Goal: Task Accomplishment & Management: Use online tool/utility

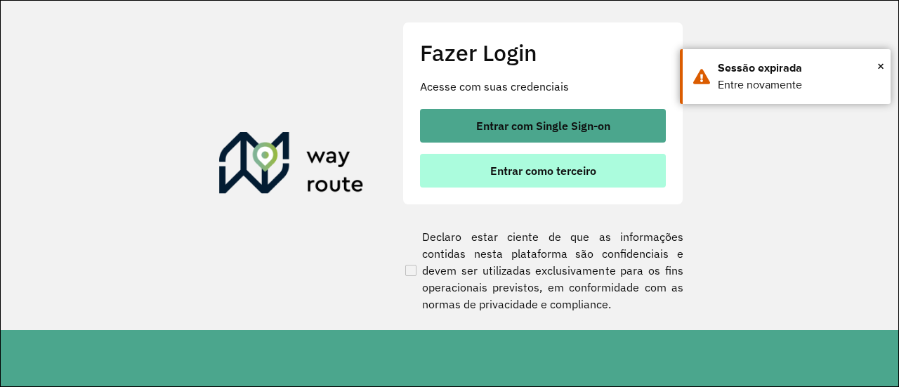
click at [537, 165] on span "Entrar como terceiro" at bounding box center [543, 170] width 106 height 11
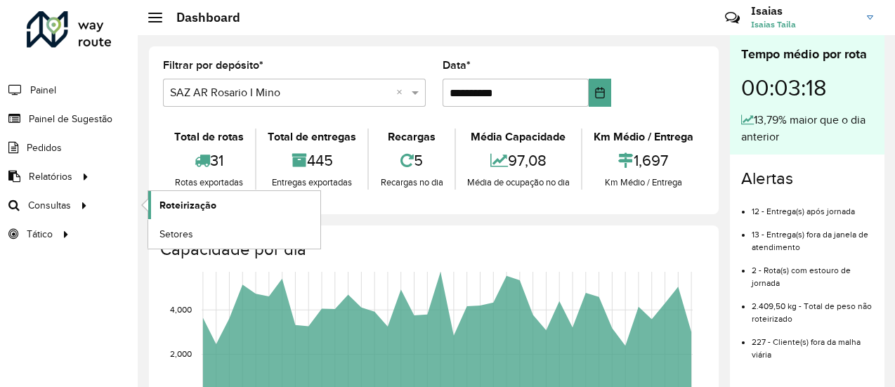
click at [181, 205] on span "Roteirização" at bounding box center [187, 205] width 57 height 15
click at [203, 202] on span "Roteirização" at bounding box center [187, 205] width 57 height 15
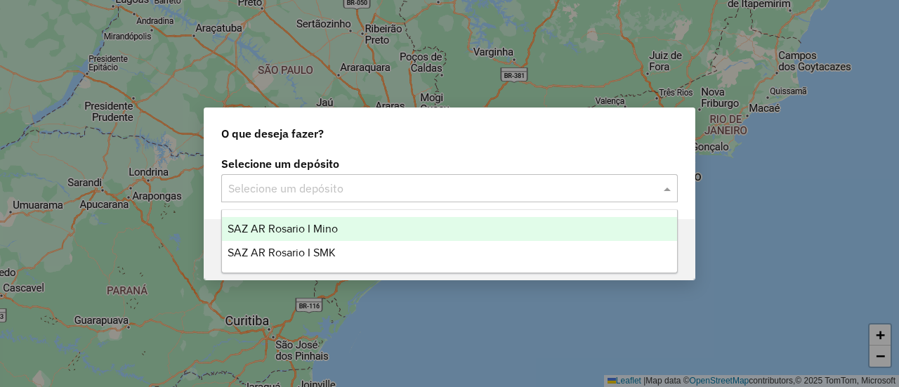
click at [668, 190] on span at bounding box center [669, 188] width 18 height 17
click at [306, 233] on span "SAZ AR Rosario I Mino" at bounding box center [283, 229] width 110 height 12
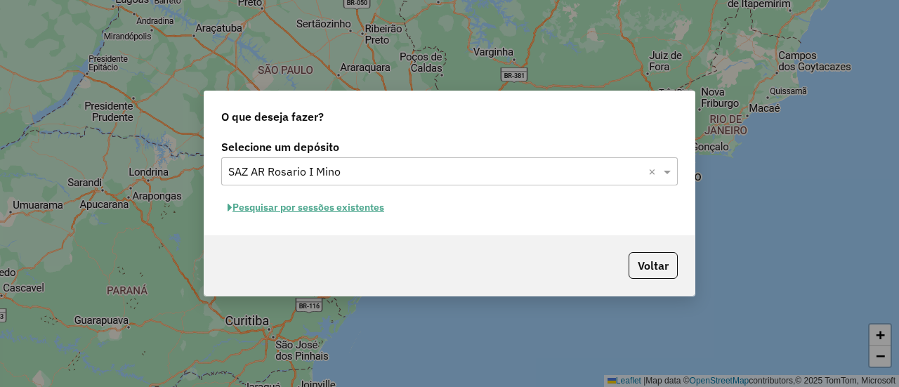
click at [354, 206] on button "Pesquisar por sessões existentes" at bounding box center [305, 208] width 169 height 22
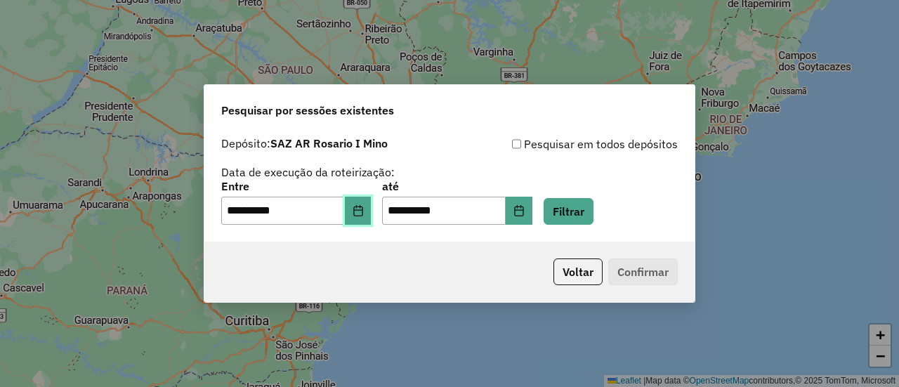
click at [363, 212] on icon "Choose Date" at bounding box center [357, 210] width 9 height 11
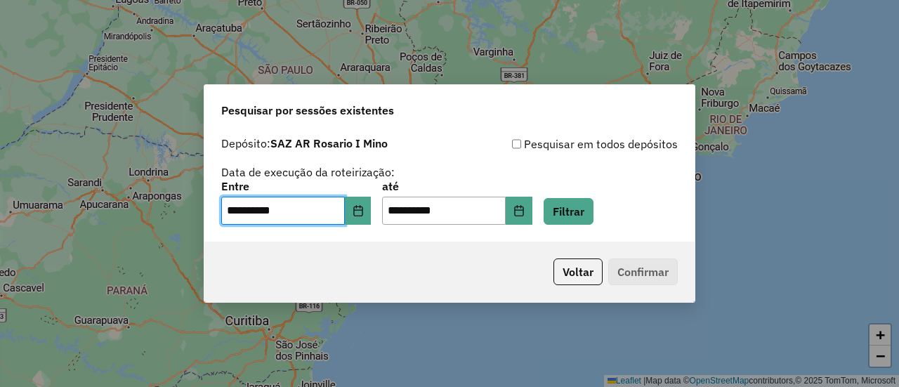
drag, startPoint x: 777, startPoint y: 218, endPoint x: 632, endPoint y: 208, distance: 145.8
click at [776, 217] on div "**********" at bounding box center [449, 193] width 899 height 387
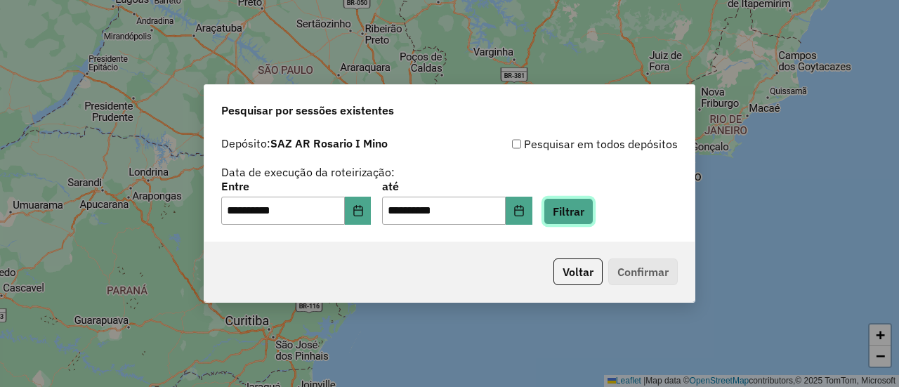
click at [594, 211] on button "Filtrar" at bounding box center [569, 211] width 50 height 27
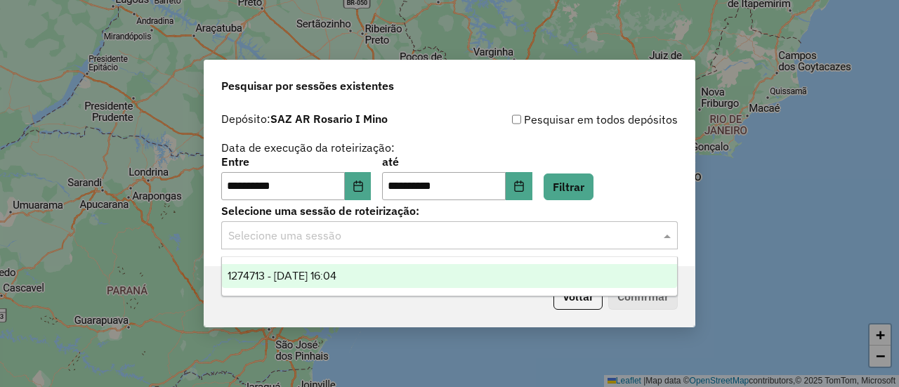
click at [666, 236] on span at bounding box center [669, 235] width 18 height 17
click at [337, 275] on span "1274713 - 13/09/2025 16:04" at bounding box center [282, 276] width 109 height 12
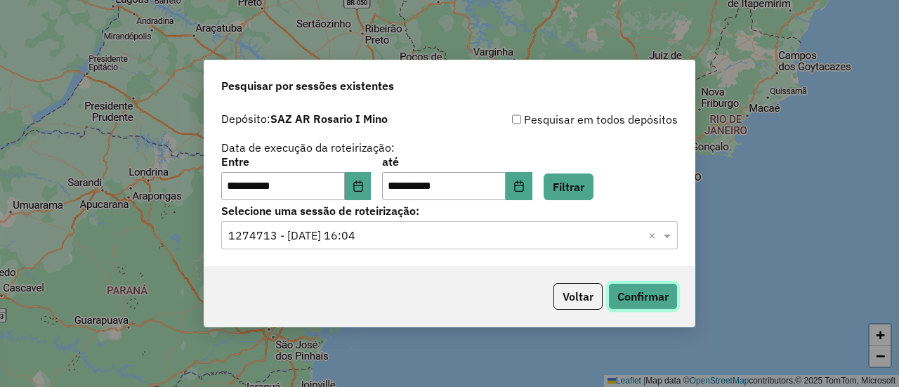
click at [649, 296] on button "Confirmar" at bounding box center [643, 296] width 70 height 27
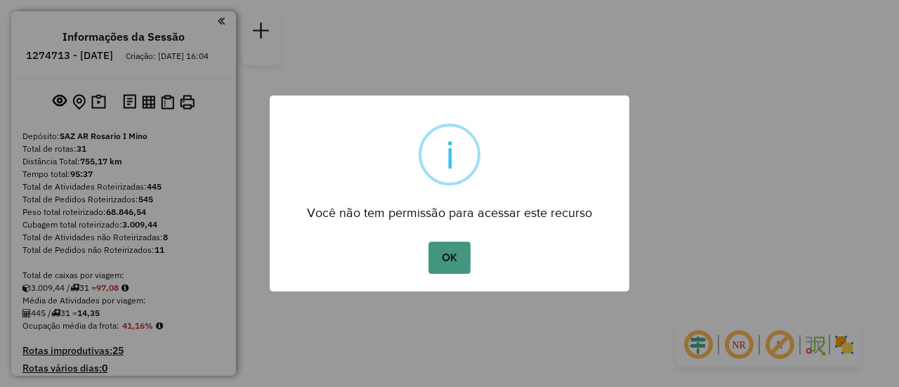
click at [451, 261] on button "OK" at bounding box center [449, 258] width 41 height 32
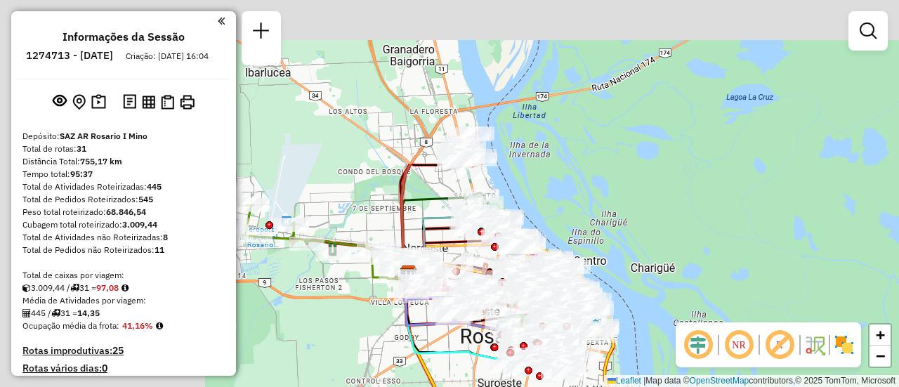
drag, startPoint x: 462, startPoint y: 133, endPoint x: 686, endPoint y: 268, distance: 261.2
click at [784, 336] on hb-router-mapa "Informações da Sessão 1274713 - [DATE] Criação: [DATE] 16:04 Depósito: SAZ AR R…" at bounding box center [449, 193] width 899 height 387
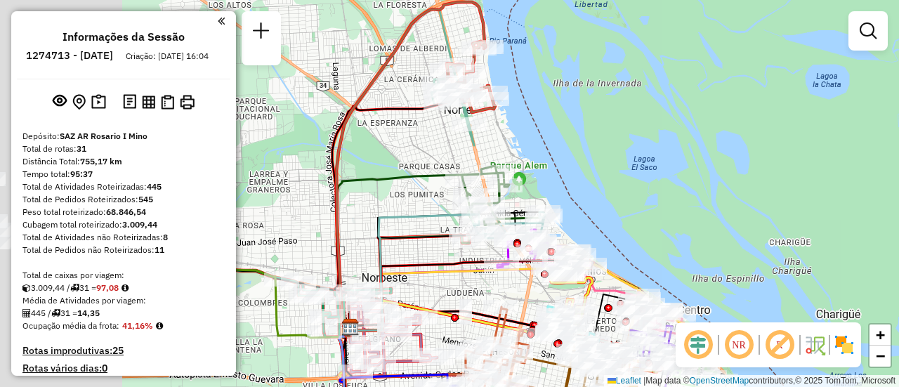
drag, startPoint x: 629, startPoint y: 193, endPoint x: 678, endPoint y: 195, distance: 49.3
click at [680, 196] on div "Janela de atendimento Grade de atendimento Capacidade Transportadoras Veículos …" at bounding box center [449, 193] width 899 height 387
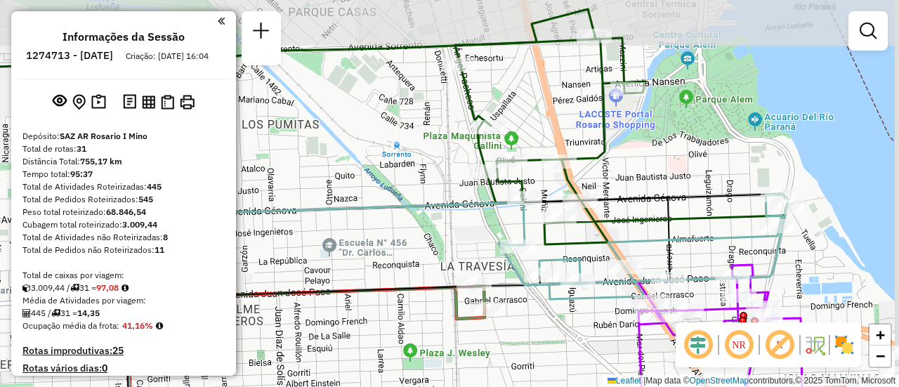
drag, startPoint x: 777, startPoint y: 175, endPoint x: 631, endPoint y: 226, distance: 154.6
click at [631, 226] on icon at bounding box center [620, 140] width 331 height 209
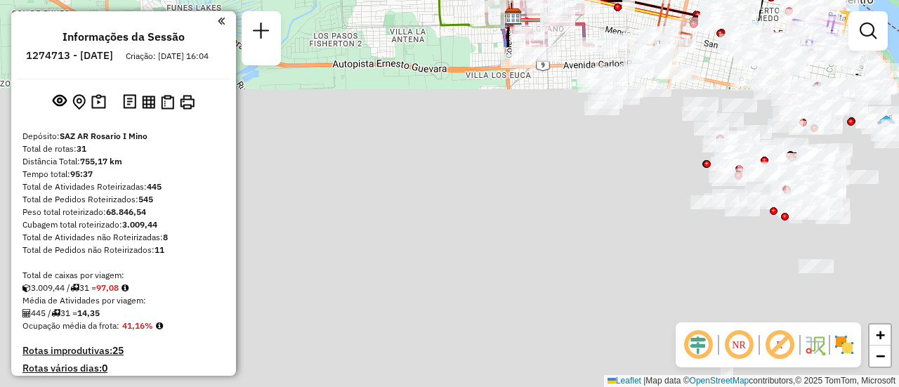
drag, startPoint x: 560, startPoint y: 321, endPoint x: 641, endPoint y: -77, distance: 405.8
click at [641, 0] on html "Aguarde... Pop-up bloqueado! Seu navegador bloqueou automáticamente a abertura …" at bounding box center [449, 193] width 899 height 387
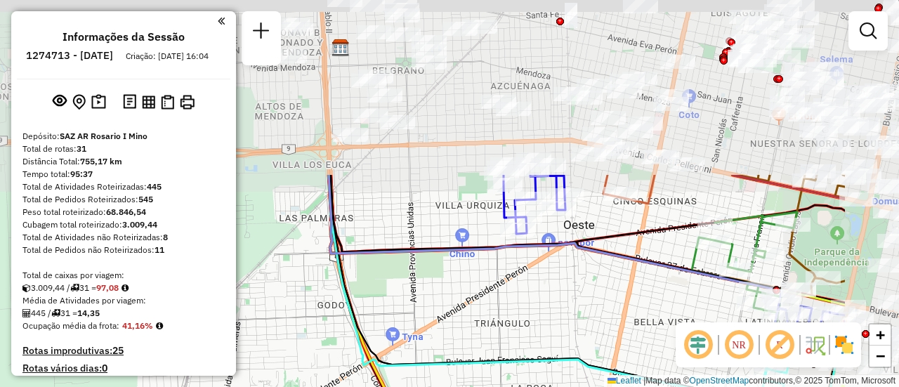
drag, startPoint x: 521, startPoint y: 160, endPoint x: 484, endPoint y: 235, distance: 83.6
click at [484, 235] on div "Rota 18 - Placa PLF968 0000404479 - [PERSON_NAME] [PERSON_NAME] Rota 18 - Placa…" at bounding box center [449, 193] width 899 height 387
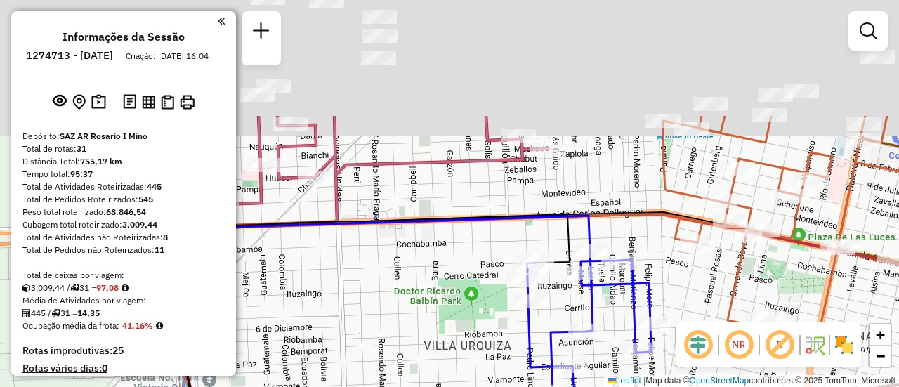
drag, startPoint x: 573, startPoint y: 75, endPoint x: 663, endPoint y: 362, distance: 300.4
click at [663, 362] on div "Rota 18 - Placa PLF968 0000404479 - [PERSON_NAME] [PERSON_NAME] Rota 18 - Placa…" at bounding box center [449, 193] width 899 height 387
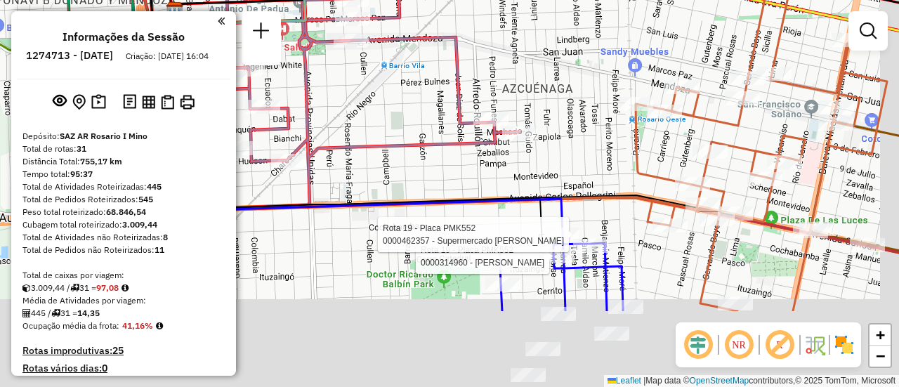
drag, startPoint x: 587, startPoint y: 211, endPoint x: 499, endPoint y: 8, distance: 221.5
click at [495, 9] on div "Rota 18 - Placa PLF968 0000404479 - [PERSON_NAME] [PERSON_NAME] Rota 18 - Placa…" at bounding box center [449, 193] width 899 height 387
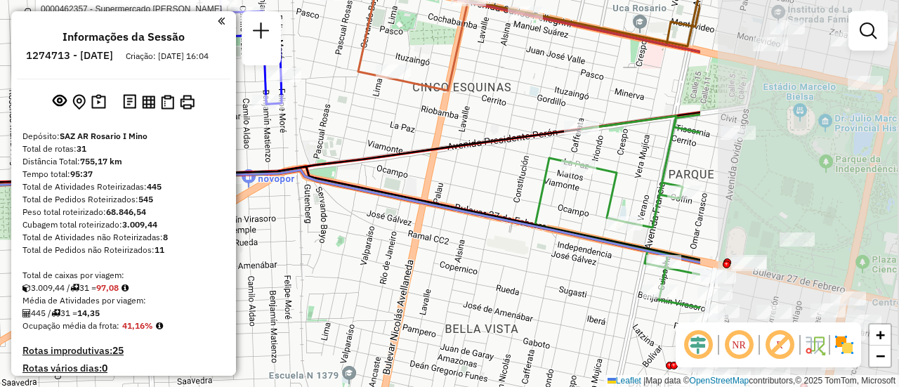
drag, startPoint x: 611, startPoint y: 218, endPoint x: 272, endPoint y: 110, distance: 355.5
click at [272, 110] on div "Rota 18 - Placa PLF968 0000404479 - [PERSON_NAME] [PERSON_NAME] Rota 18 - Placa…" at bounding box center [449, 193] width 899 height 387
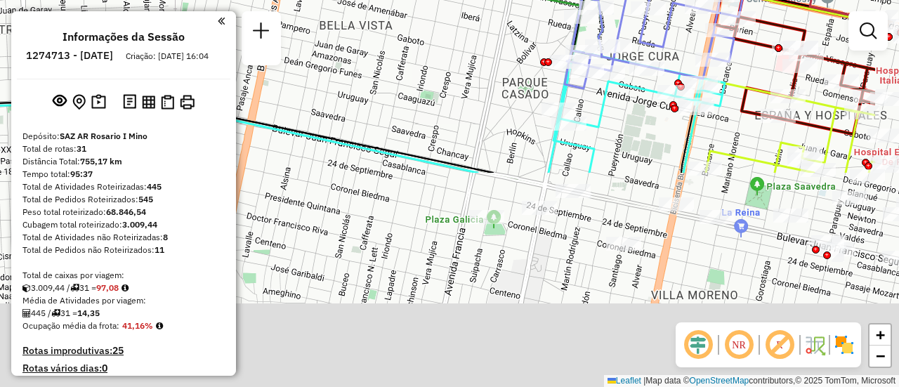
drag, startPoint x: 578, startPoint y: 285, endPoint x: 424, endPoint y: -38, distance: 358.3
click at [424, 0] on html "Aguarde... Pop-up bloqueado! Seu navegador bloqueou automáticamente a abertura …" at bounding box center [449, 193] width 899 height 387
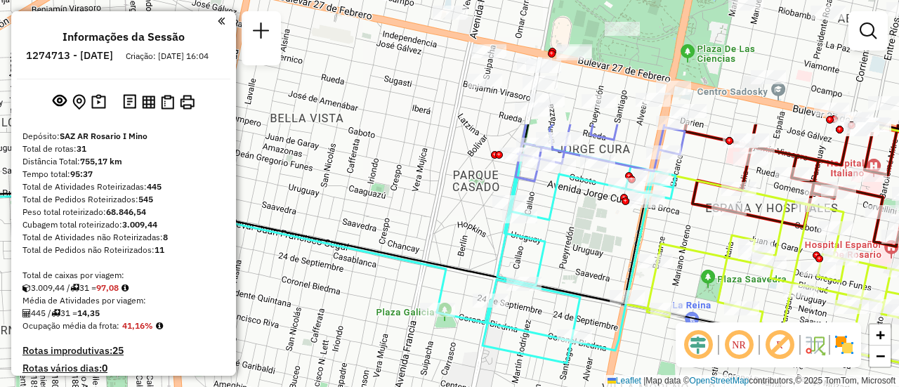
drag, startPoint x: 597, startPoint y: 72, endPoint x: 588, endPoint y: 235, distance: 163.2
click at [588, 235] on div "Rota 18 - Placa PLF968 0000404479 - [PERSON_NAME] [PERSON_NAME] Rota 18 - Placa…" at bounding box center [449, 193] width 899 height 387
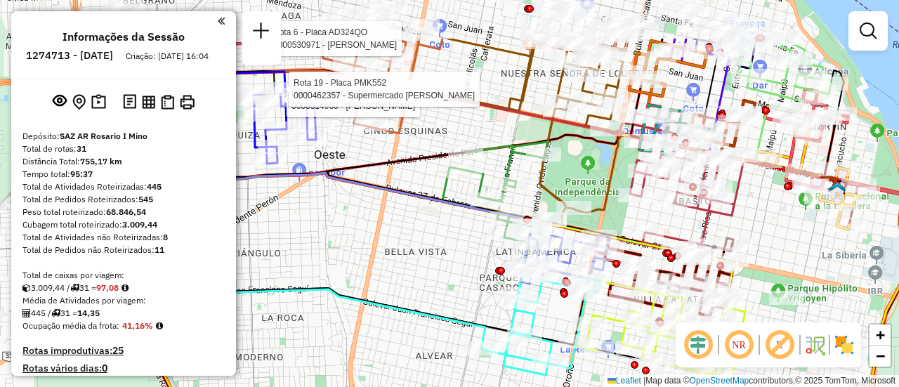
drag, startPoint x: 436, startPoint y: 199, endPoint x: 480, endPoint y: 313, distance: 121.9
click at [479, 318] on div "Rota 18 - Placa PLF968 0000404479 - [PERSON_NAME] [PERSON_NAME] Rota 18 - Placa…" at bounding box center [449, 193] width 899 height 387
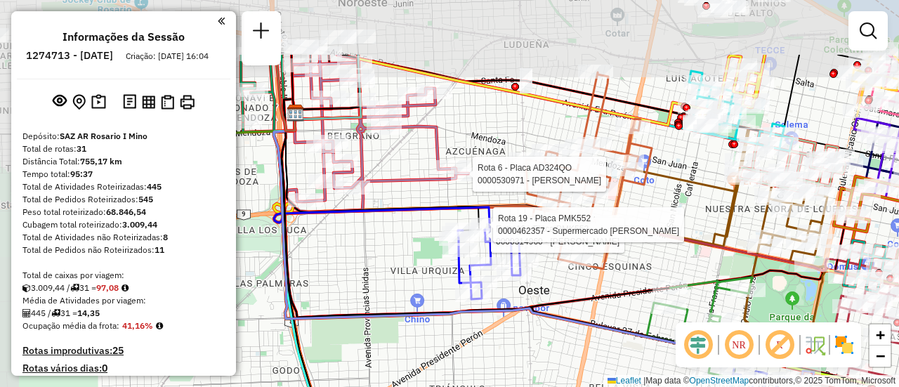
drag, startPoint x: 418, startPoint y: 225, endPoint x: 608, endPoint y: 318, distance: 212.1
click at [608, 318] on div "Rota 18 - Placa PLF968 0000404479 - [PERSON_NAME] [PERSON_NAME] Rota 18 - Placa…" at bounding box center [449, 193] width 899 height 387
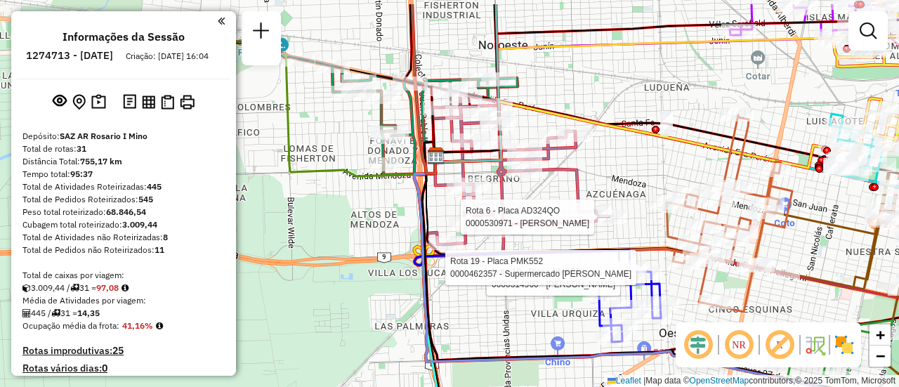
drag, startPoint x: 407, startPoint y: 269, endPoint x: 549, endPoint y: 312, distance: 148.3
click at [549, 312] on div "Rota 18 - Placa PLF968 0000404479 - [PERSON_NAME] [PERSON_NAME] Rota 18 - Placa…" at bounding box center [449, 193] width 899 height 387
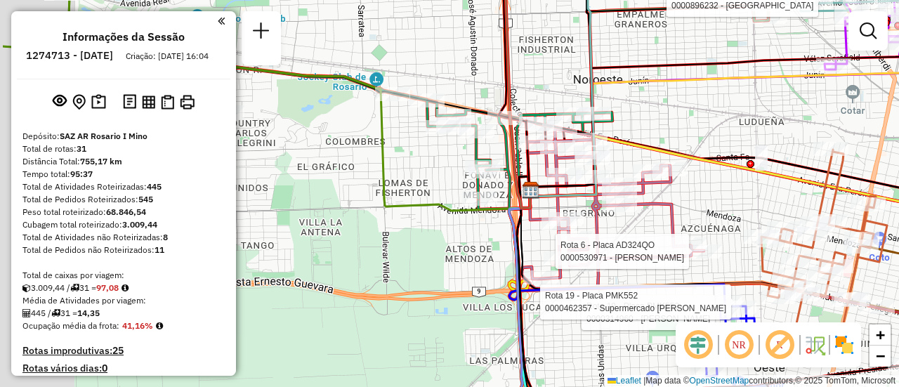
drag, startPoint x: 508, startPoint y: 299, endPoint x: 685, endPoint y: 349, distance: 183.9
click at [683, 349] on hb-router-mapa "Informações da Sessão 1274713 - [DATE] Criação: [DATE] 16:04 Depósito: SAZ AR R…" at bounding box center [449, 193] width 899 height 387
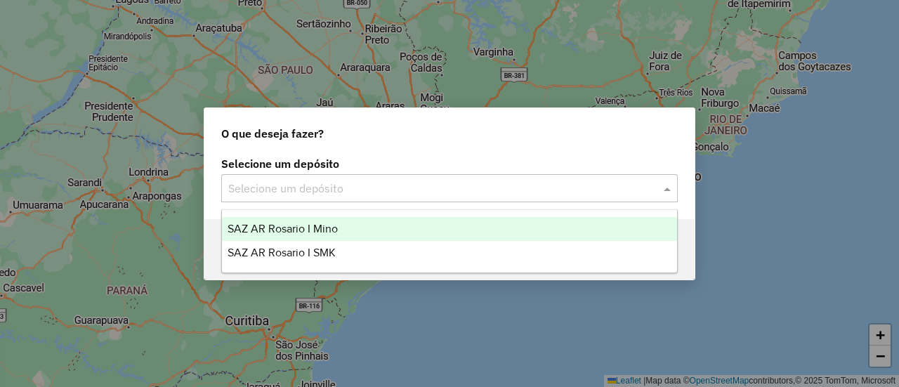
click at [669, 185] on span at bounding box center [669, 188] width 18 height 17
click at [327, 228] on span "SAZ AR Rosario I Mino" at bounding box center [283, 229] width 110 height 12
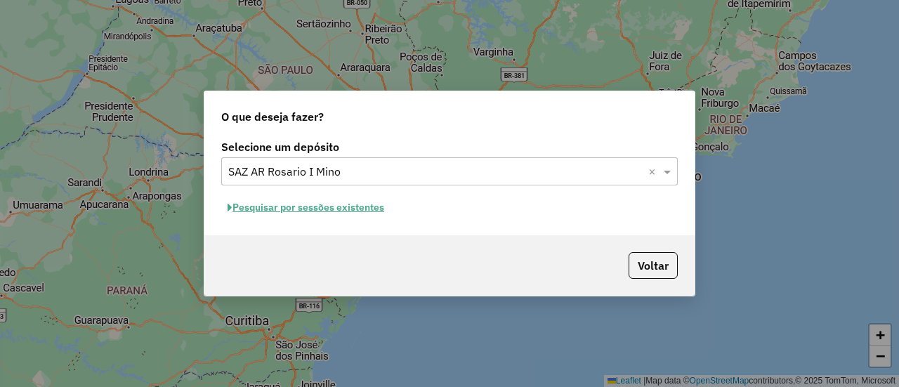
click at [366, 209] on button "Pesquisar por sessões existentes" at bounding box center [305, 208] width 169 height 22
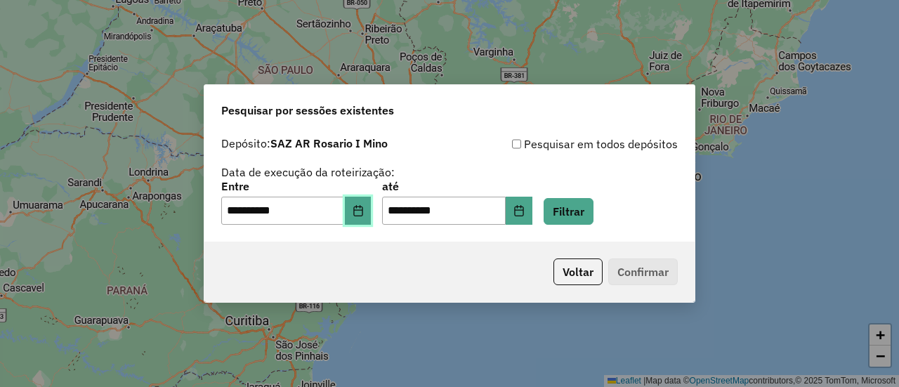
click at [364, 211] on icon "Choose Date" at bounding box center [358, 210] width 11 height 11
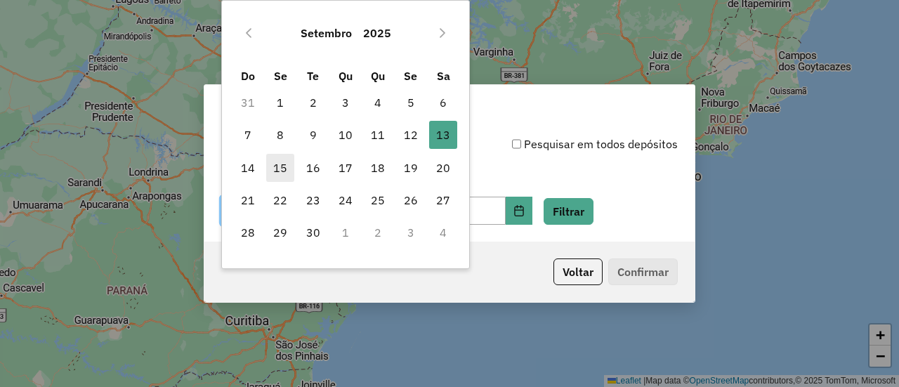
click at [278, 167] on span "15" at bounding box center [280, 168] width 28 height 28
type input "**********"
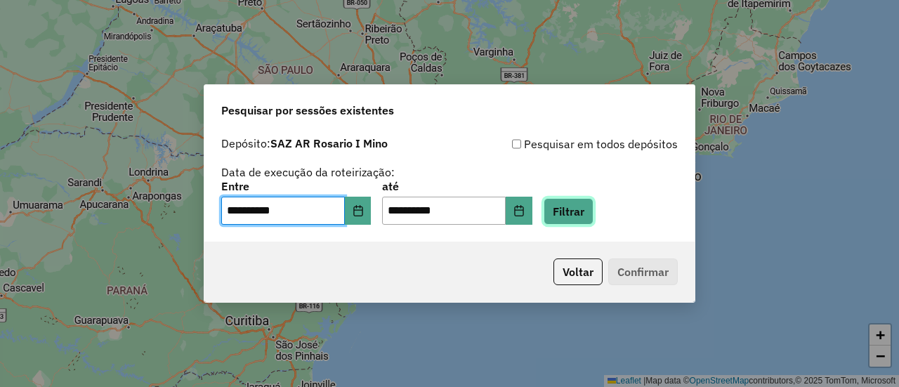
click at [594, 214] on button "Filtrar" at bounding box center [569, 211] width 50 height 27
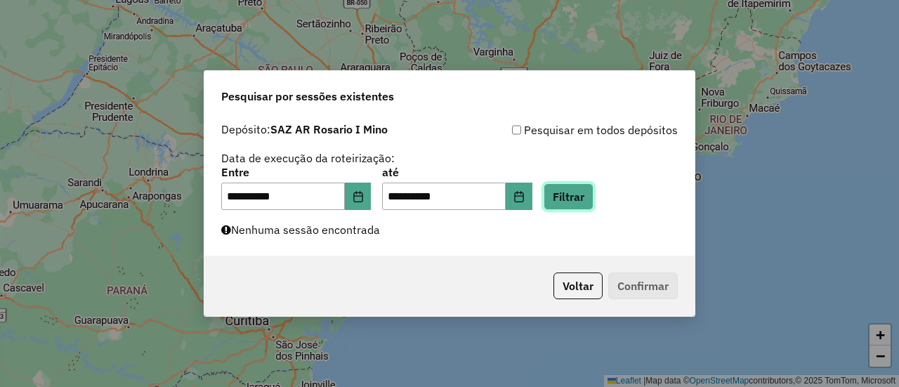
click at [585, 197] on button "Filtrar" at bounding box center [569, 196] width 50 height 27
click at [585, 193] on button "Filtrar" at bounding box center [569, 196] width 50 height 27
